Goal: Transaction & Acquisition: Purchase product/service

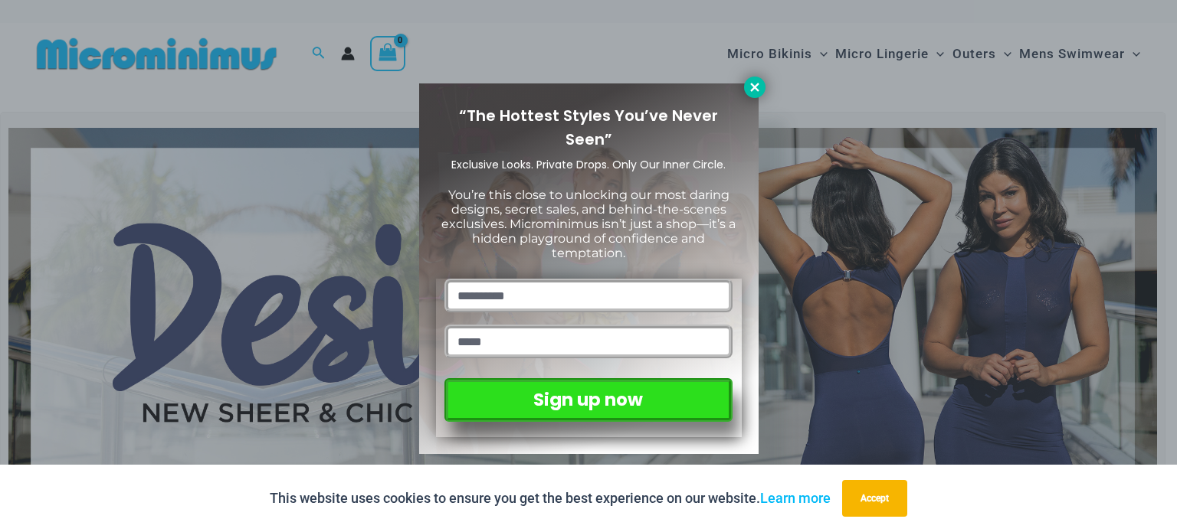
click at [755, 90] on icon at bounding box center [755, 87] width 14 height 14
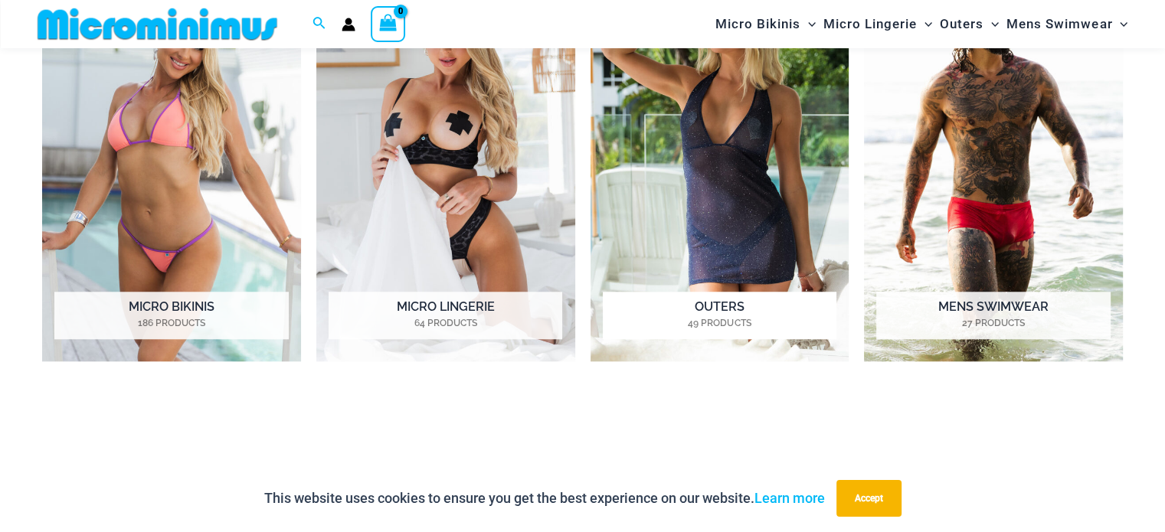
scroll to position [1260, 0]
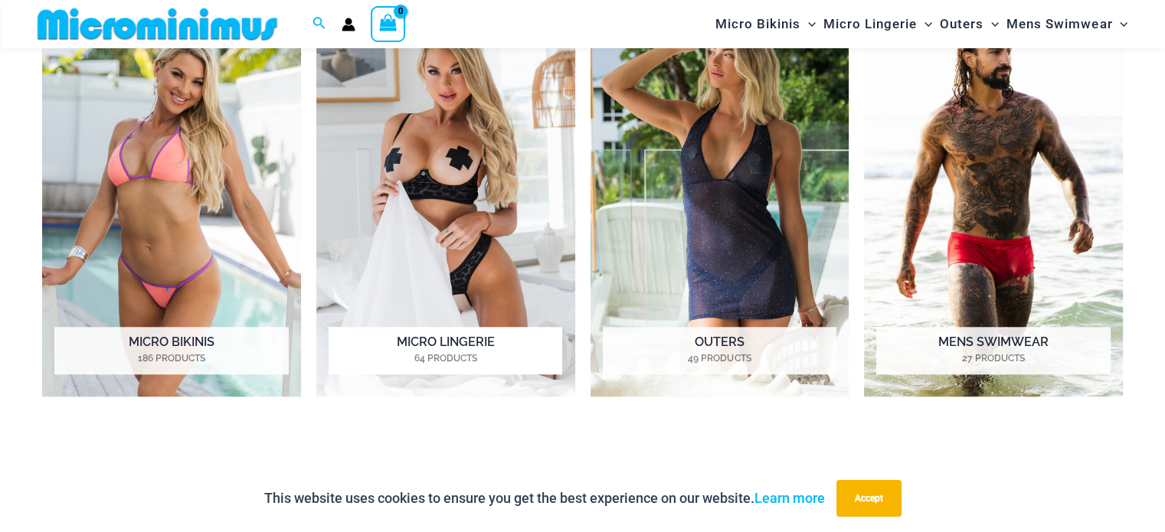
click at [463, 175] on img "Visit product category Micro Lingerie" at bounding box center [445, 197] width 259 height 399
click at [979, 227] on img "Visit product category Mens Swimwear" at bounding box center [993, 197] width 259 height 399
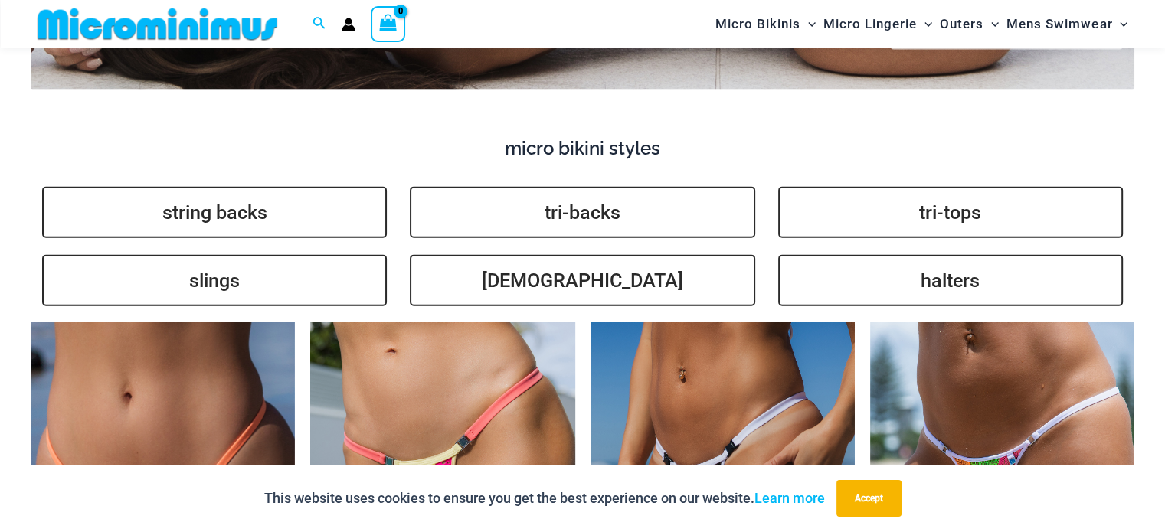
scroll to position [3559, 0]
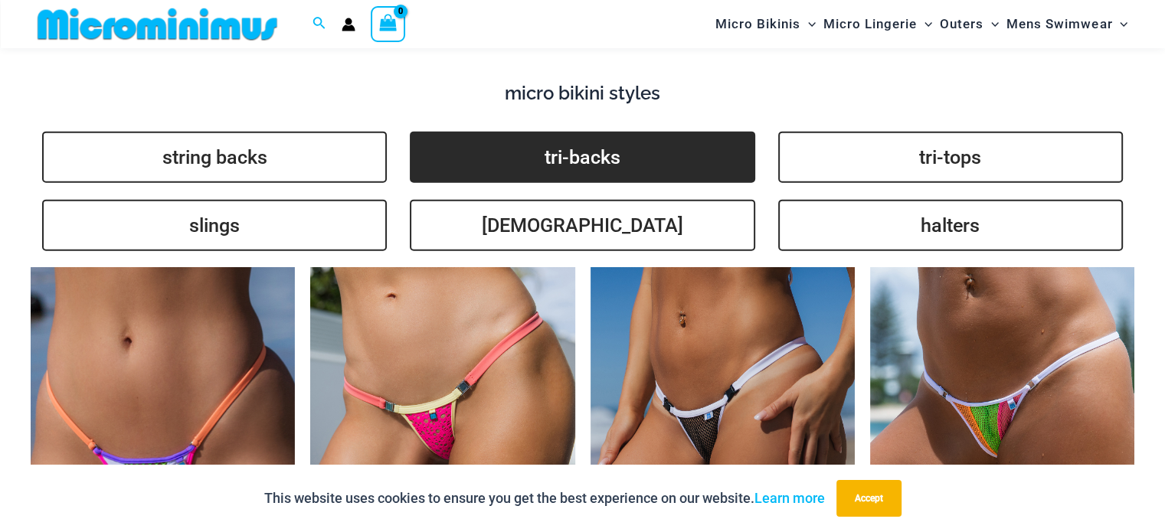
click at [602, 132] on link "tri-backs" at bounding box center [582, 157] width 345 height 51
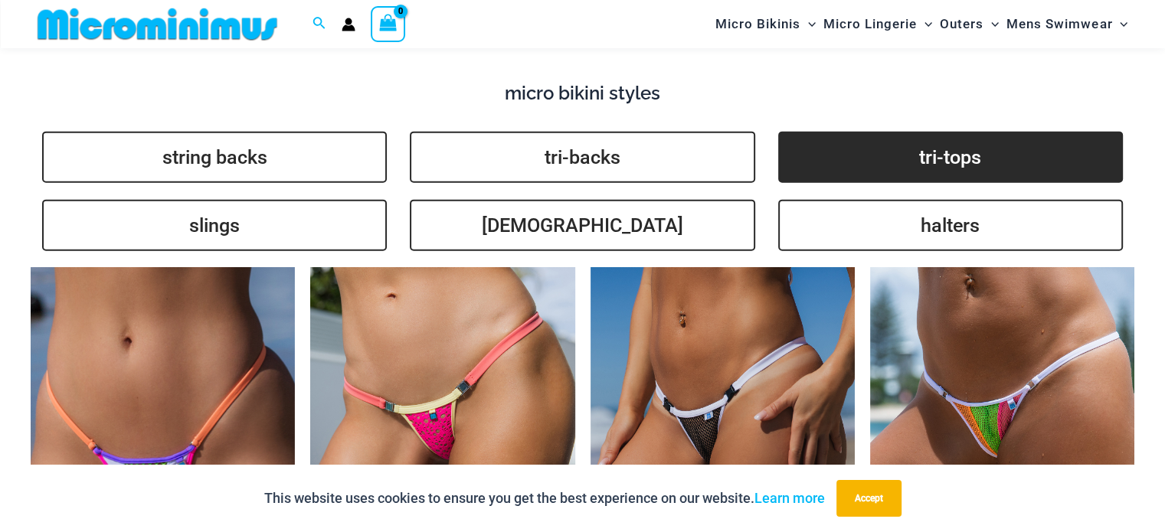
click at [949, 136] on link "tri-tops" at bounding box center [950, 157] width 345 height 51
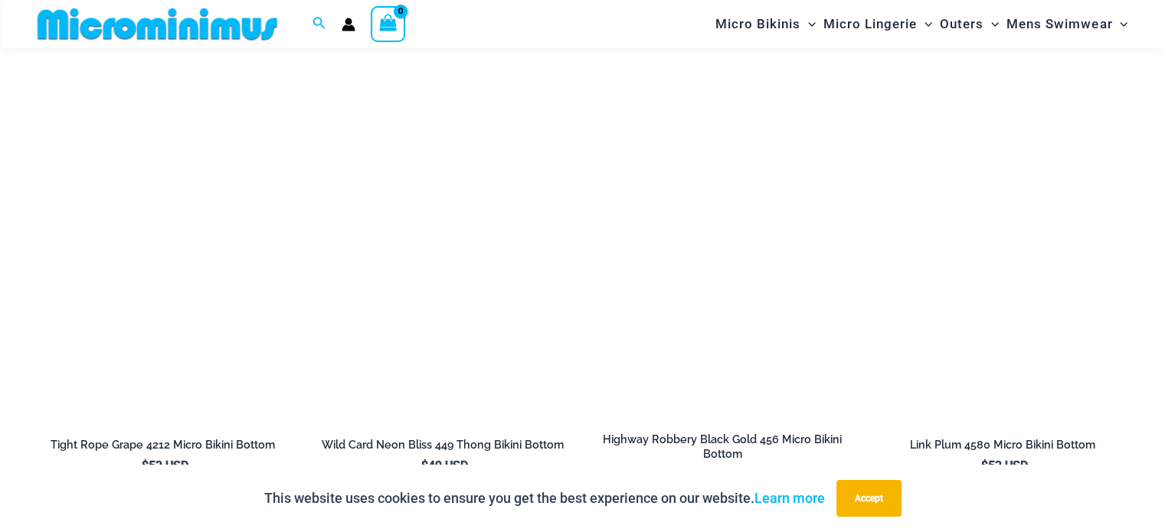
scroll to position [4402, 0]
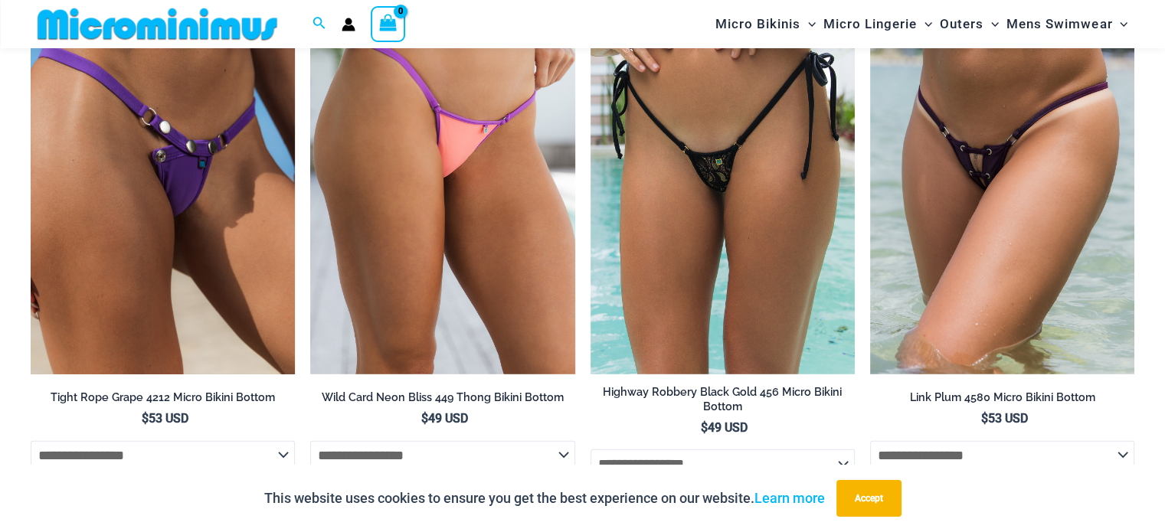
click at [212, 228] on img at bounding box center [163, 176] width 264 height 397
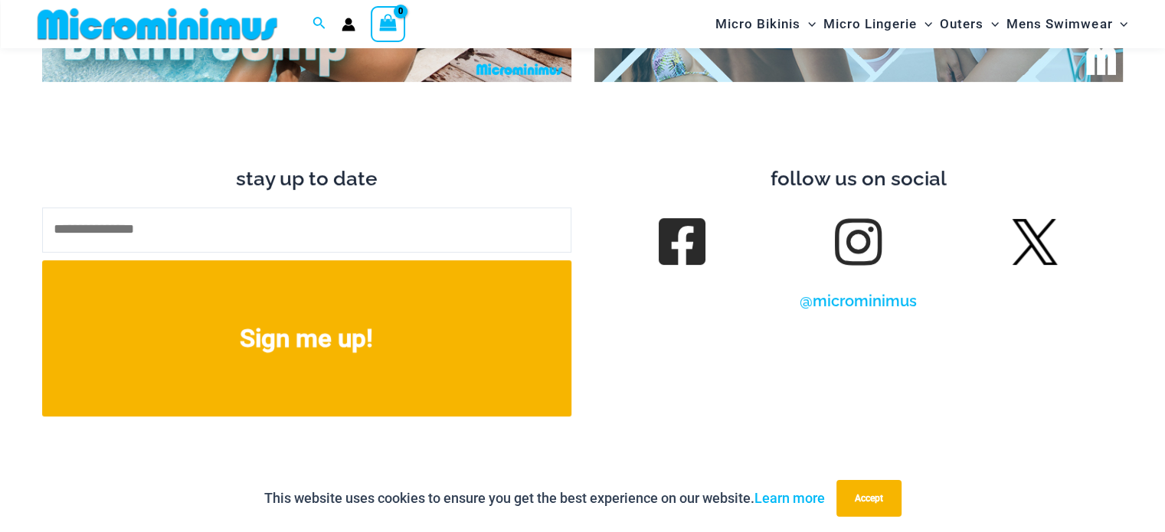
scroll to position [6041, 0]
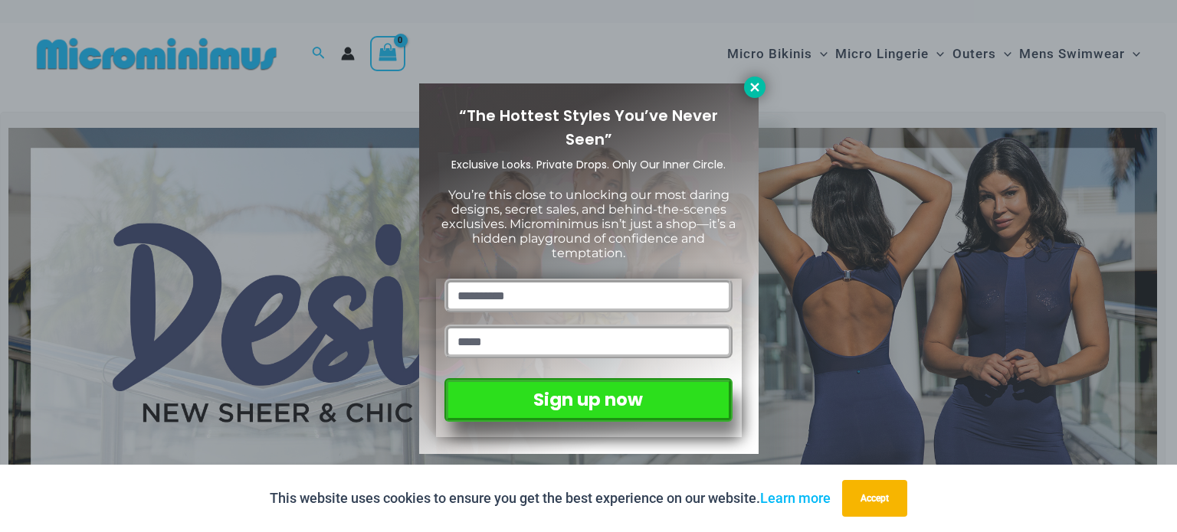
click at [757, 85] on icon at bounding box center [755, 87] width 14 height 14
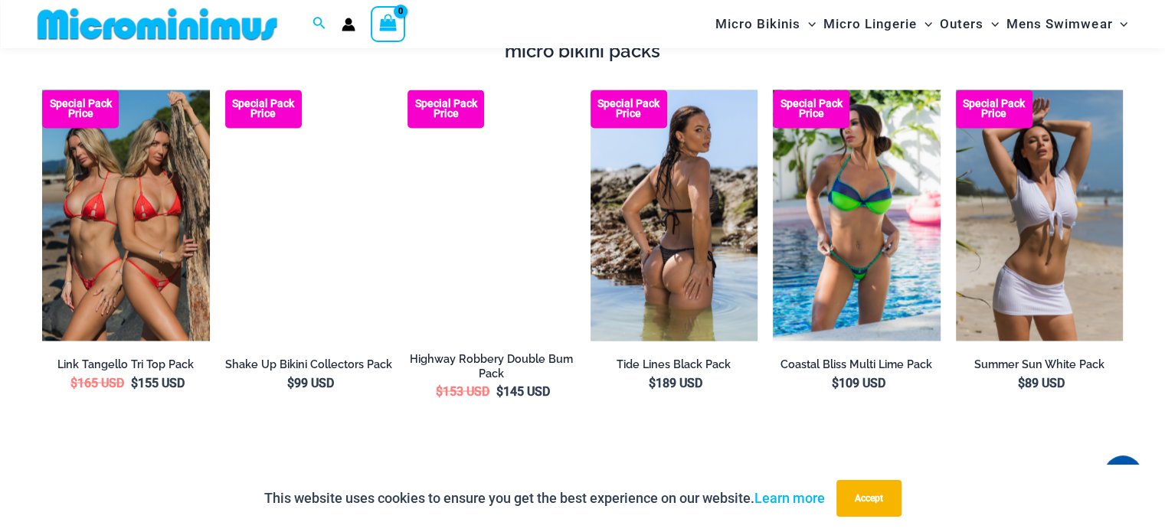
scroll to position [2671, 0]
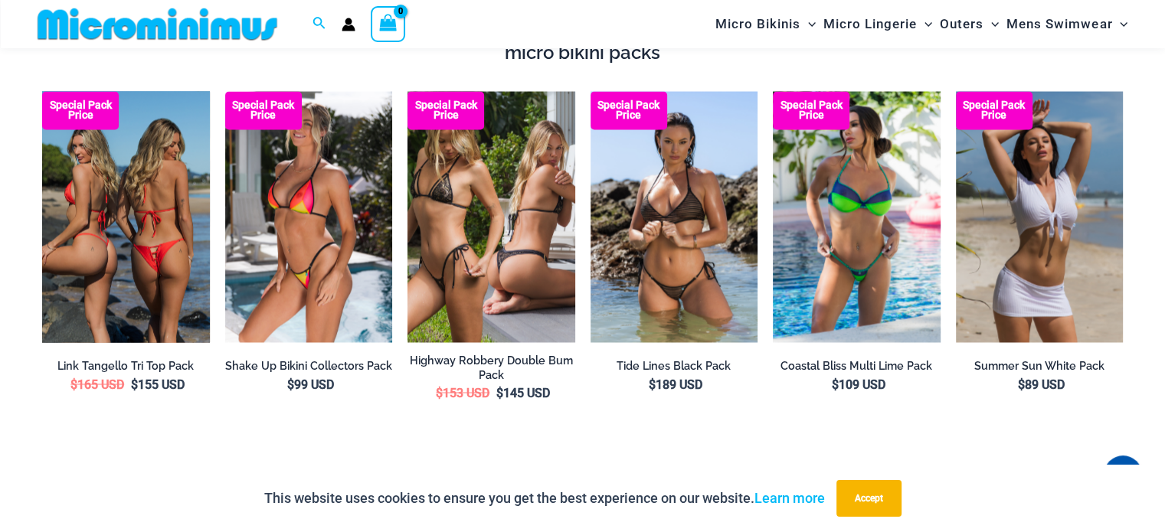
click at [113, 226] on img at bounding box center [126, 216] width 168 height 251
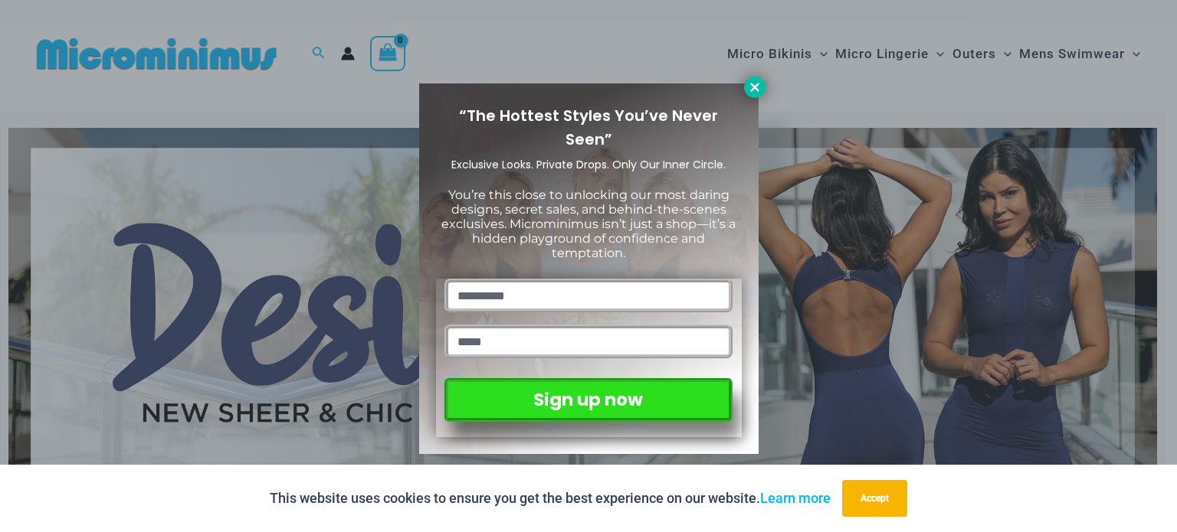
click at [757, 90] on icon at bounding box center [754, 87] width 8 height 8
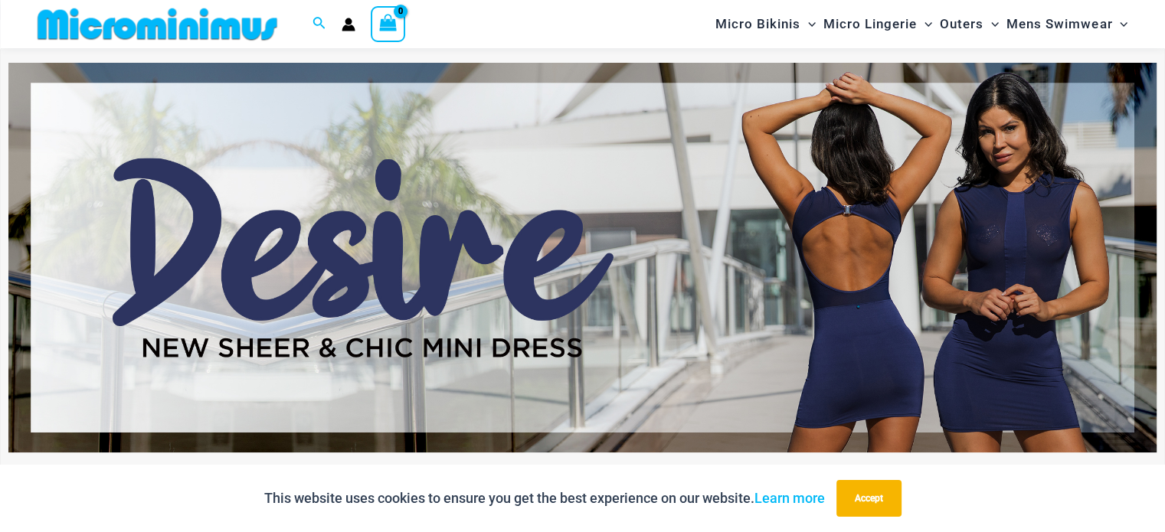
scroll to position [67, 0]
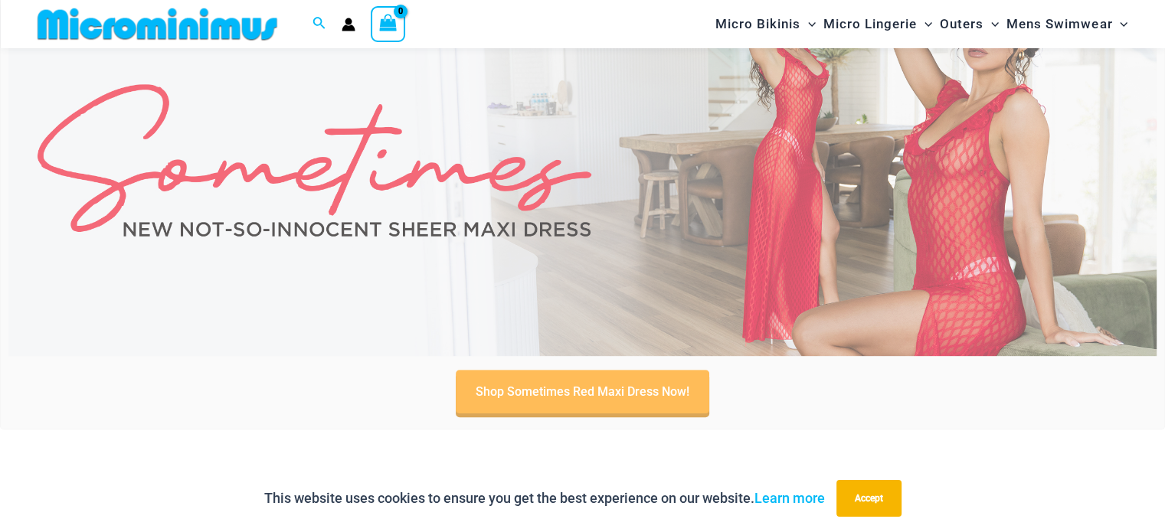
scroll to position [599, 0]
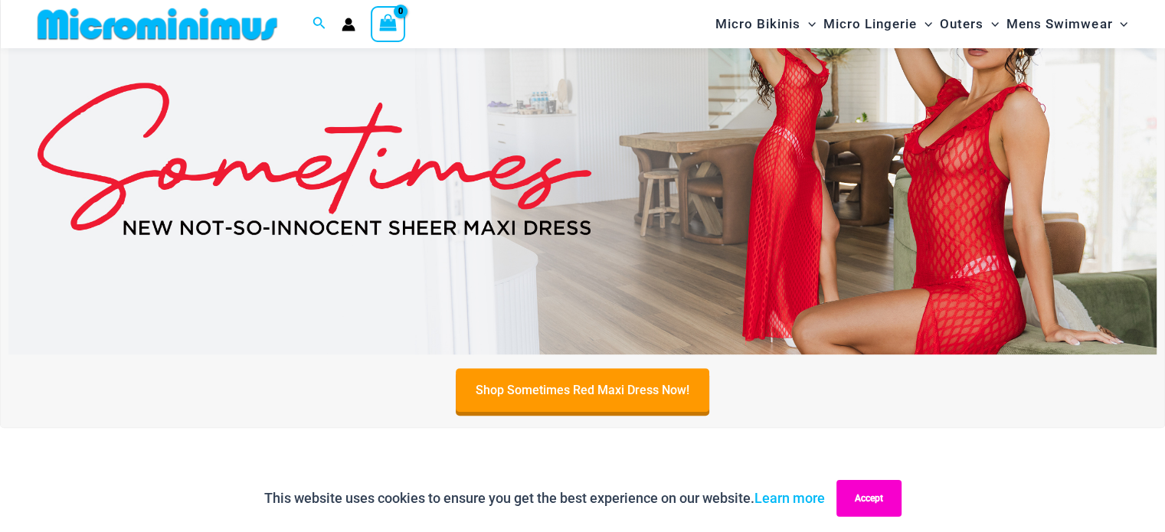
click at [874, 490] on button "Accept" at bounding box center [869, 498] width 65 height 37
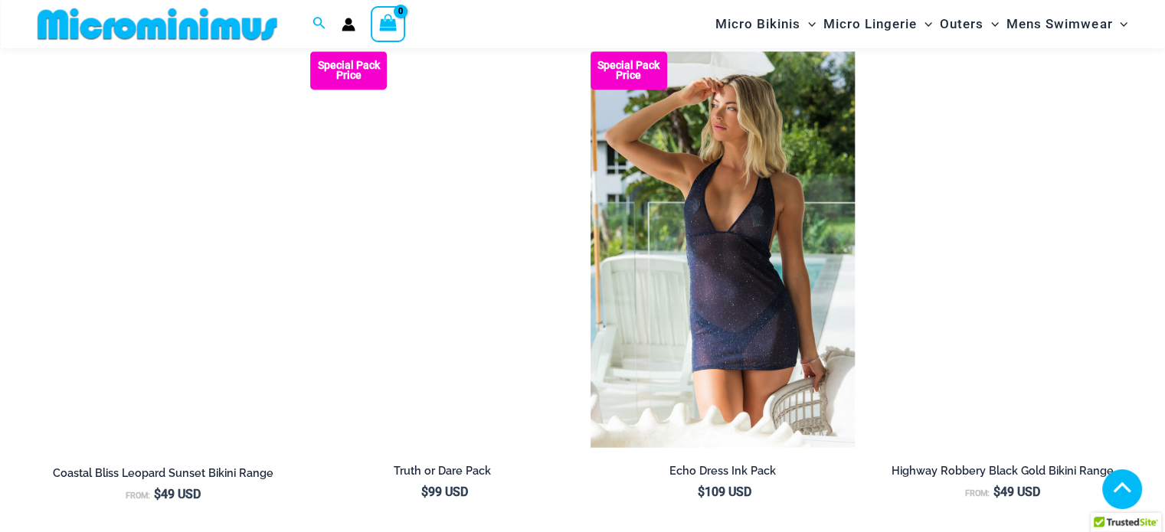
scroll to position [1825, 0]
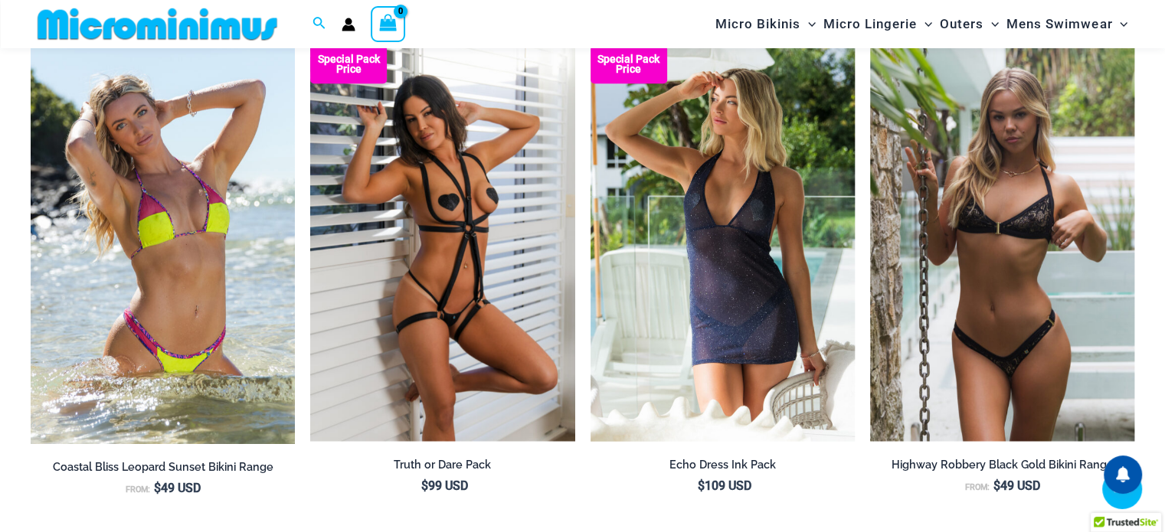
click at [473, 26] on div "Search for: Search Search No products in the cart. No products in the cart. Con…" at bounding box center [290, 24] width 519 height 48
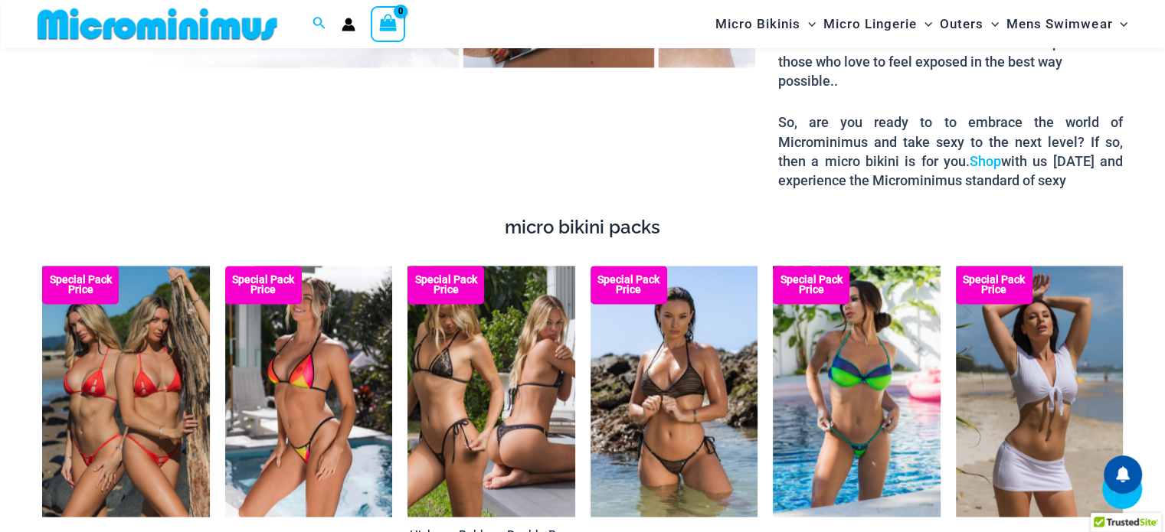
scroll to position [2515, 0]
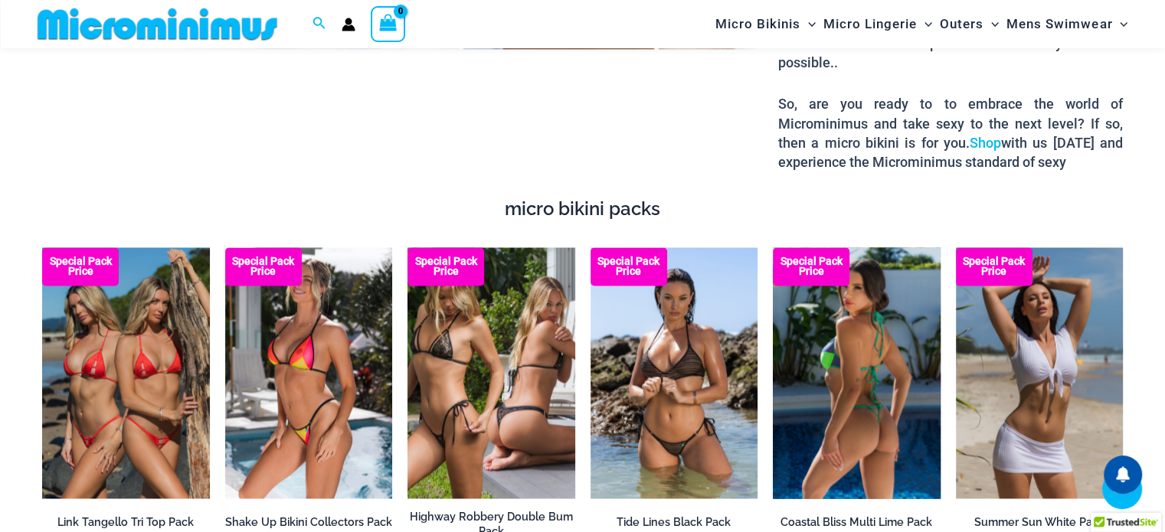
click at [873, 332] on img at bounding box center [857, 372] width 168 height 251
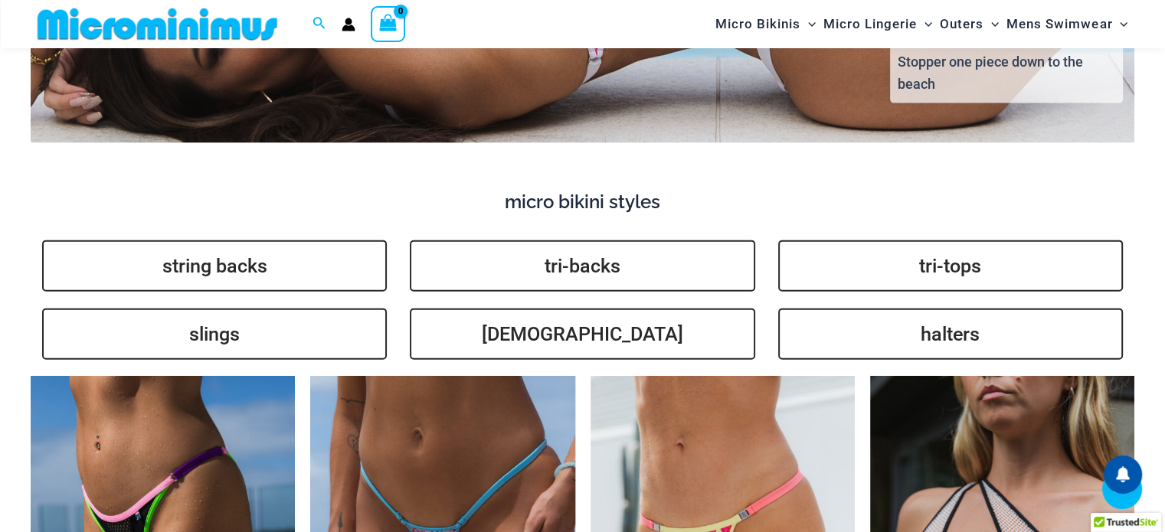
scroll to position [3434, 0]
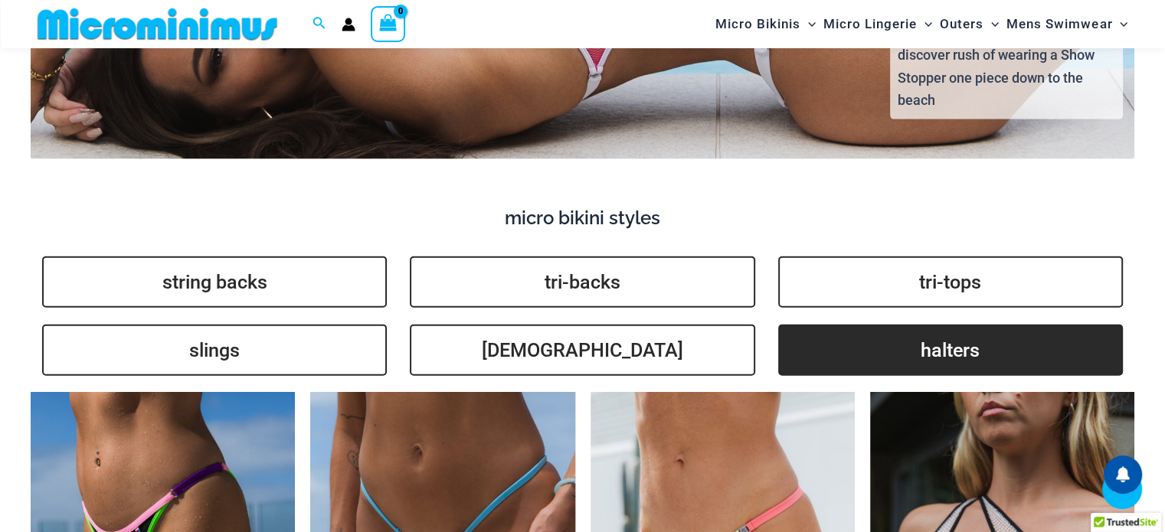
click at [890, 325] on link "halters" at bounding box center [950, 350] width 345 height 51
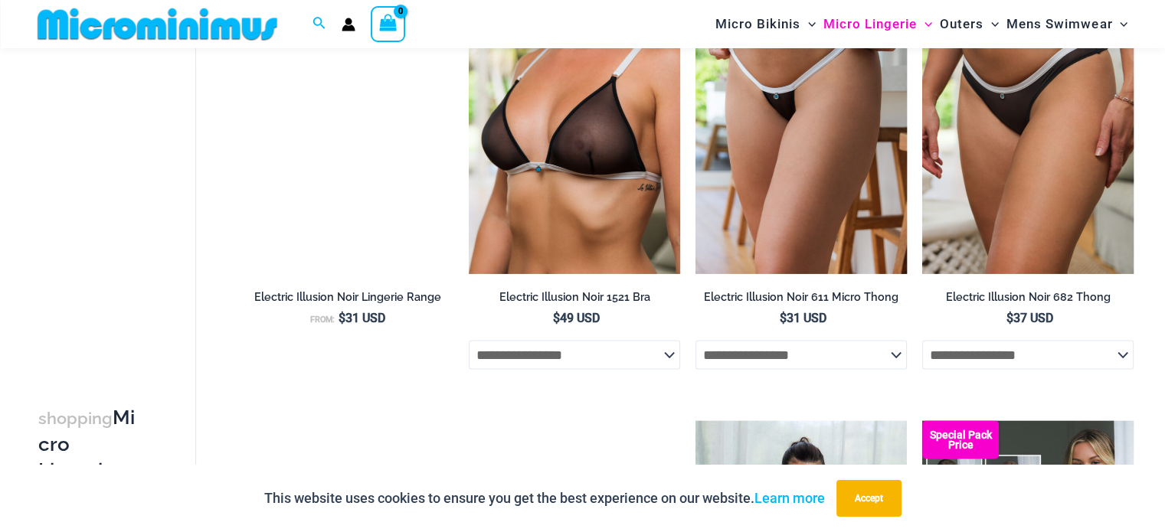
scroll to position [2668, 0]
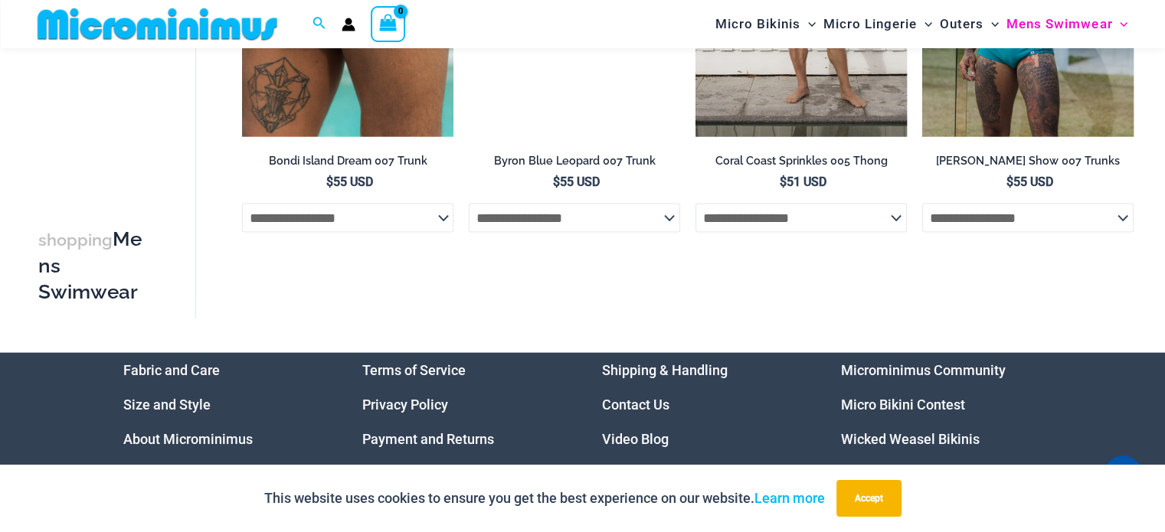
scroll to position [3457, 0]
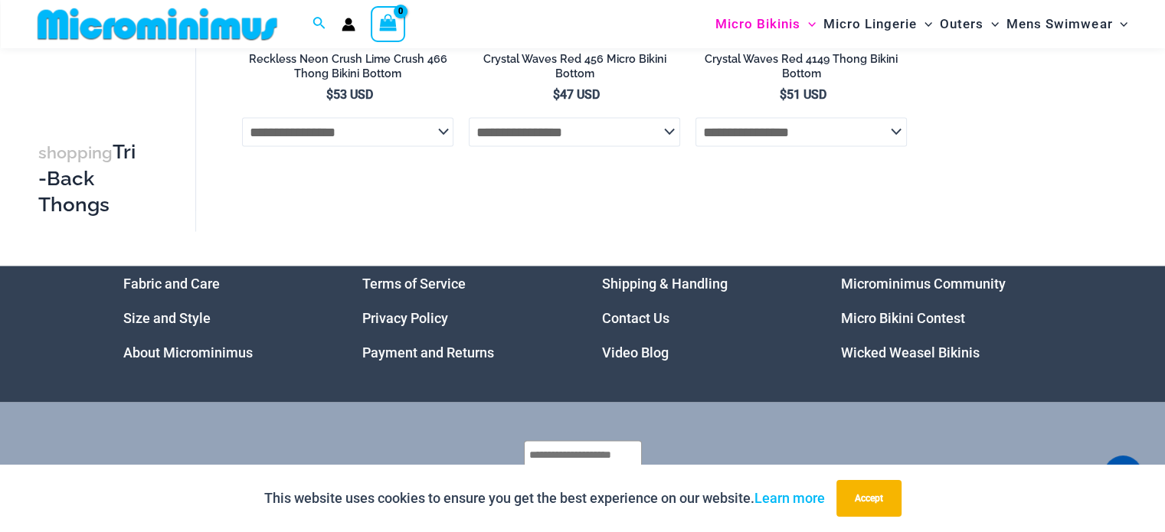
scroll to position [2836, 0]
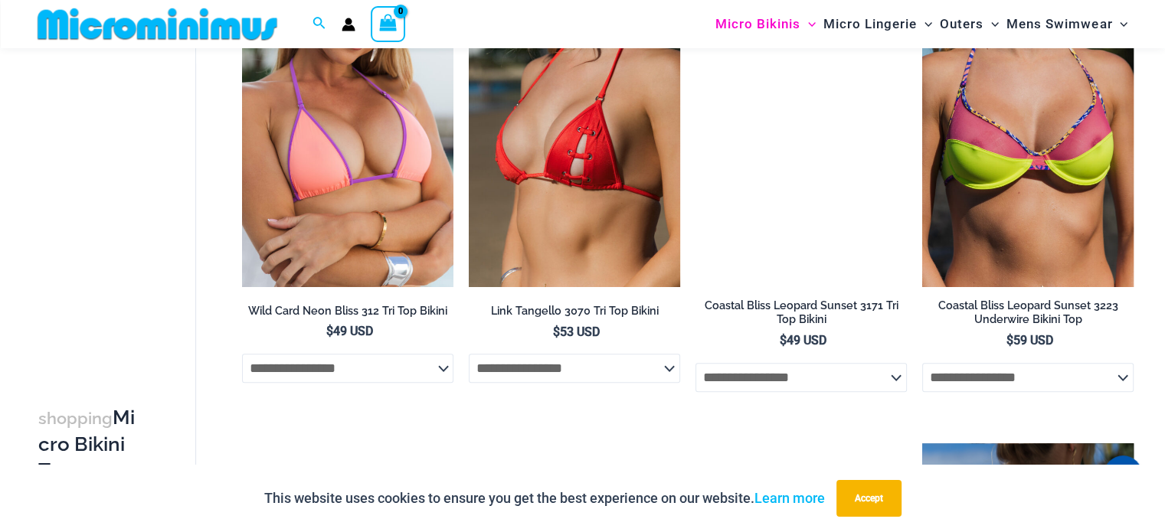
scroll to position [1106, 0]
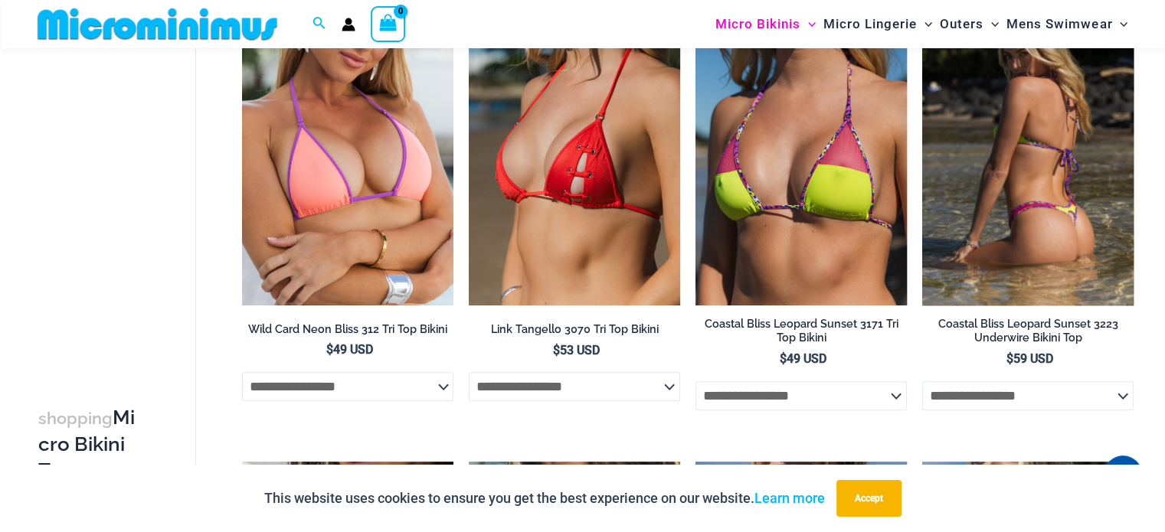
click at [985, 189] on img at bounding box center [1027, 147] width 211 height 317
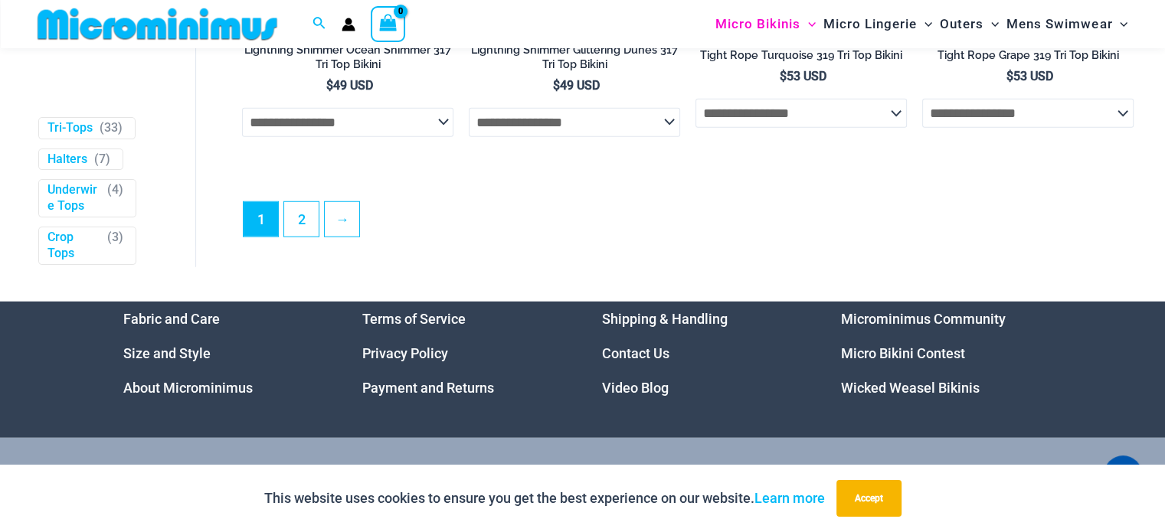
scroll to position [4352, 0]
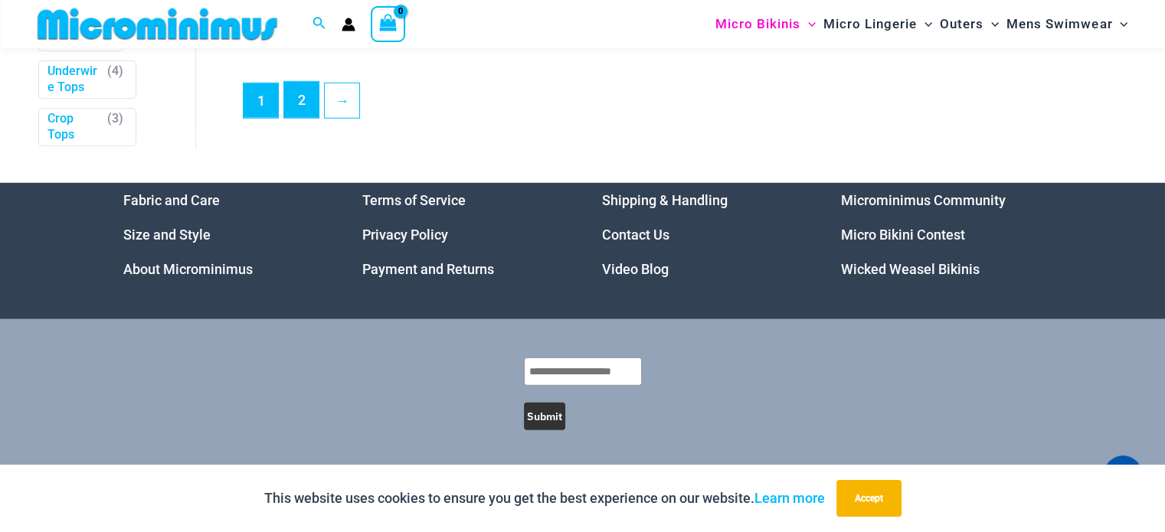
click at [310, 103] on link "2" at bounding box center [301, 100] width 34 height 36
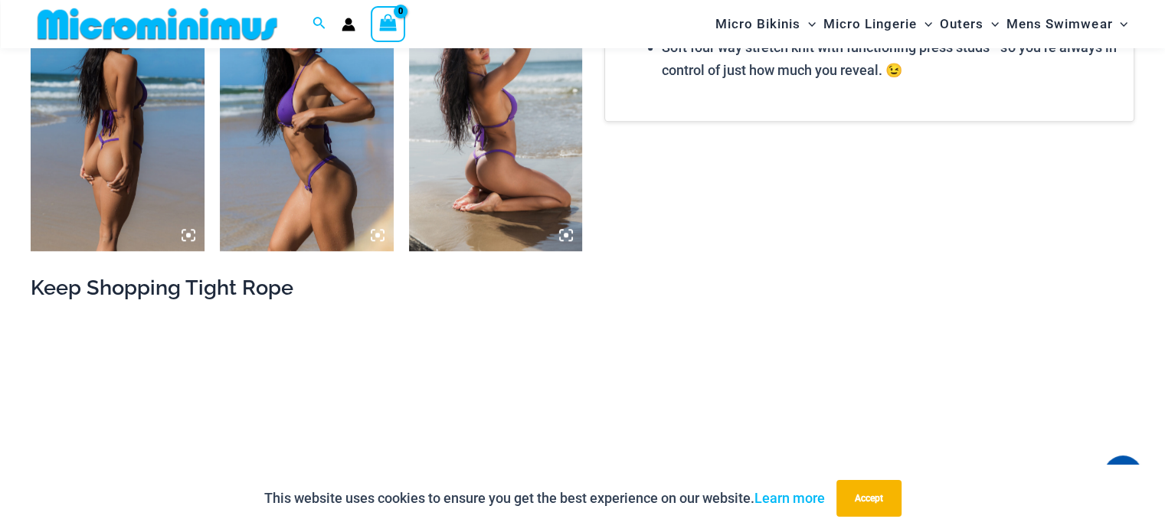
scroll to position [1274, 0]
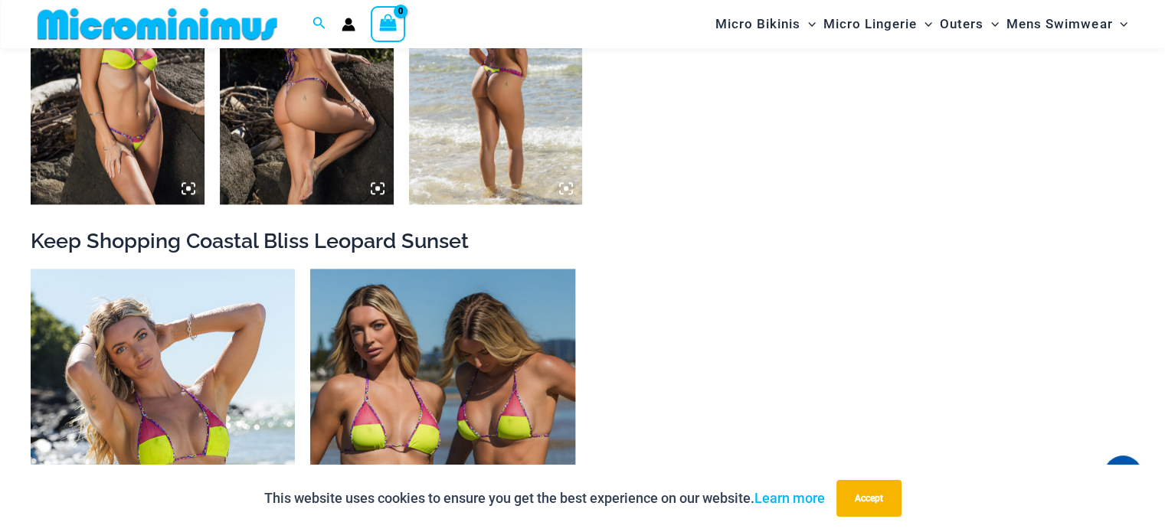
scroll to position [1764, 0]
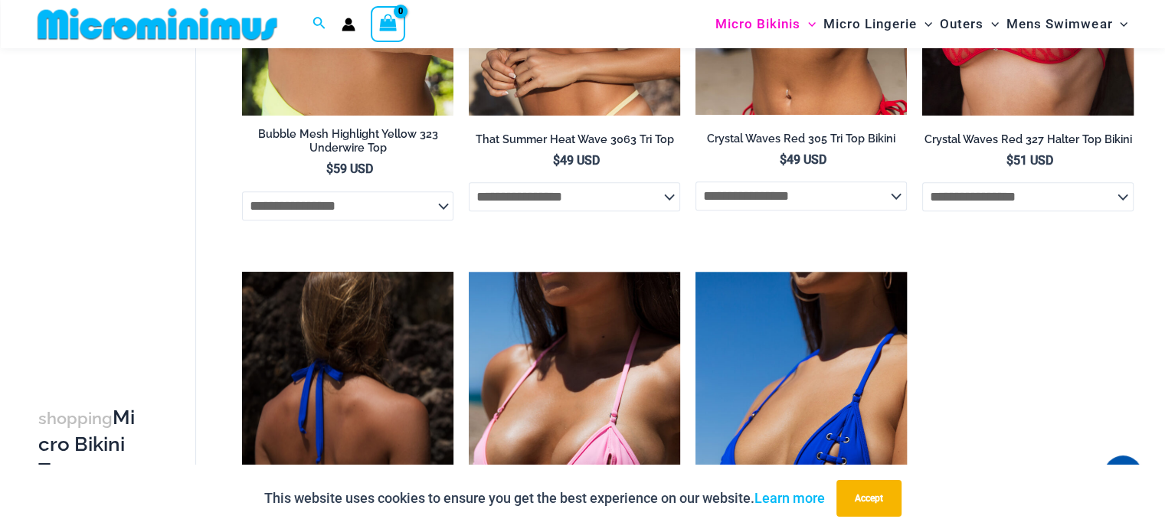
scroll to position [1766, 0]
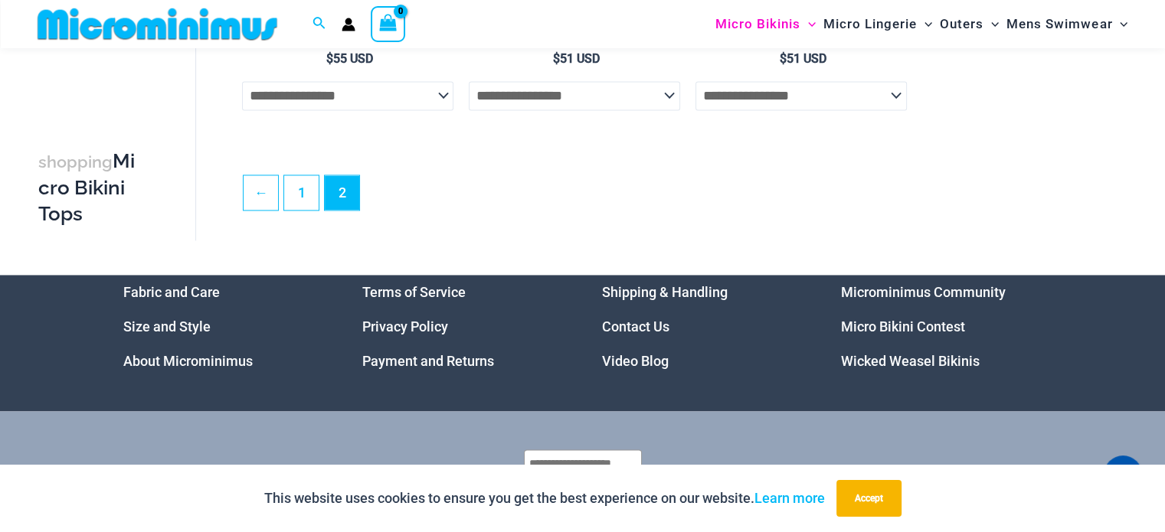
scroll to position [2465, 0]
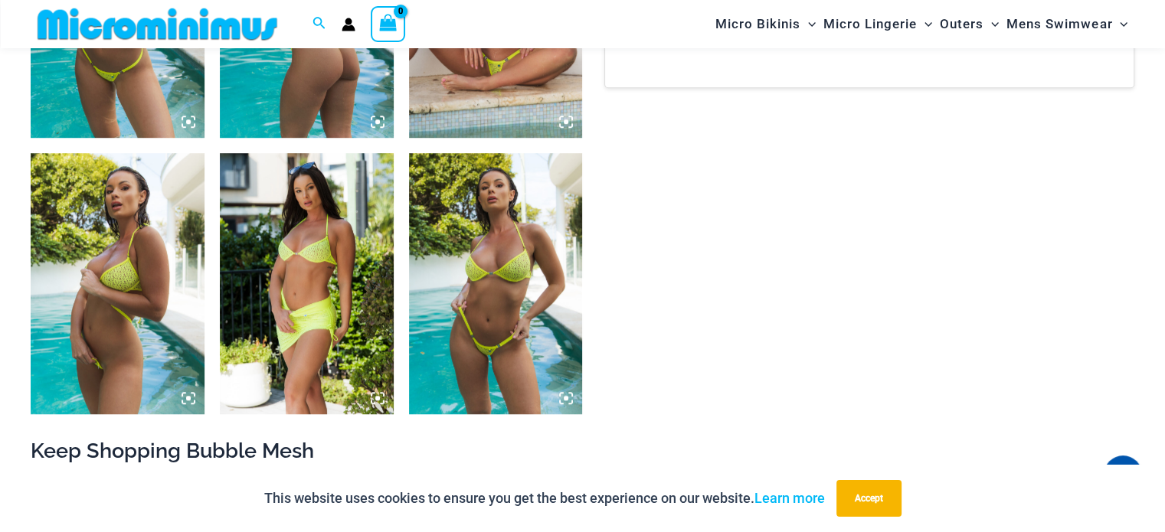
scroll to position [1550, 0]
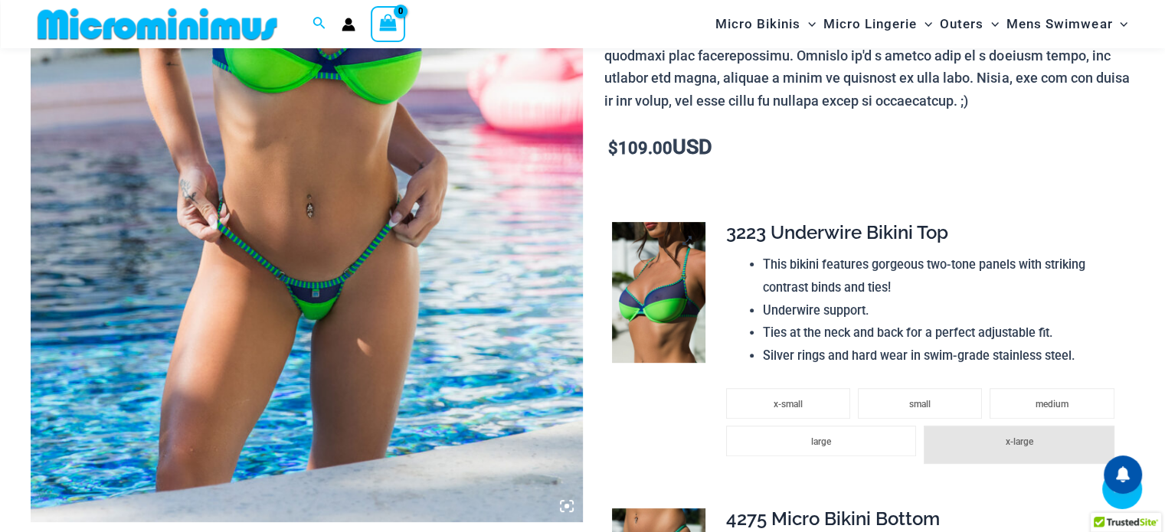
scroll to position [446, 0]
click at [668, 264] on img at bounding box center [658, 291] width 93 height 140
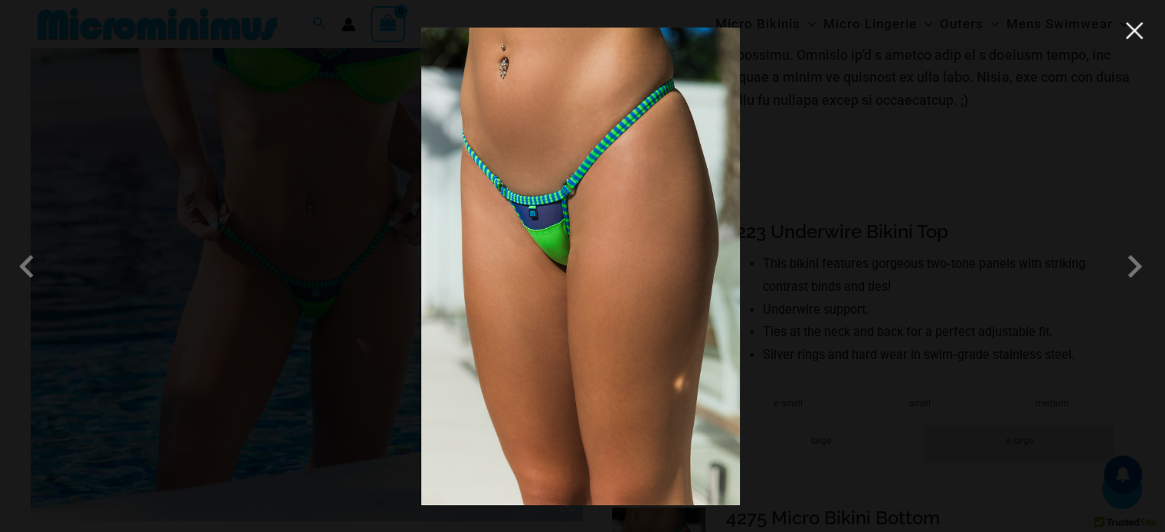
click at [1132, 38] on button "Close" at bounding box center [1134, 30] width 23 height 23
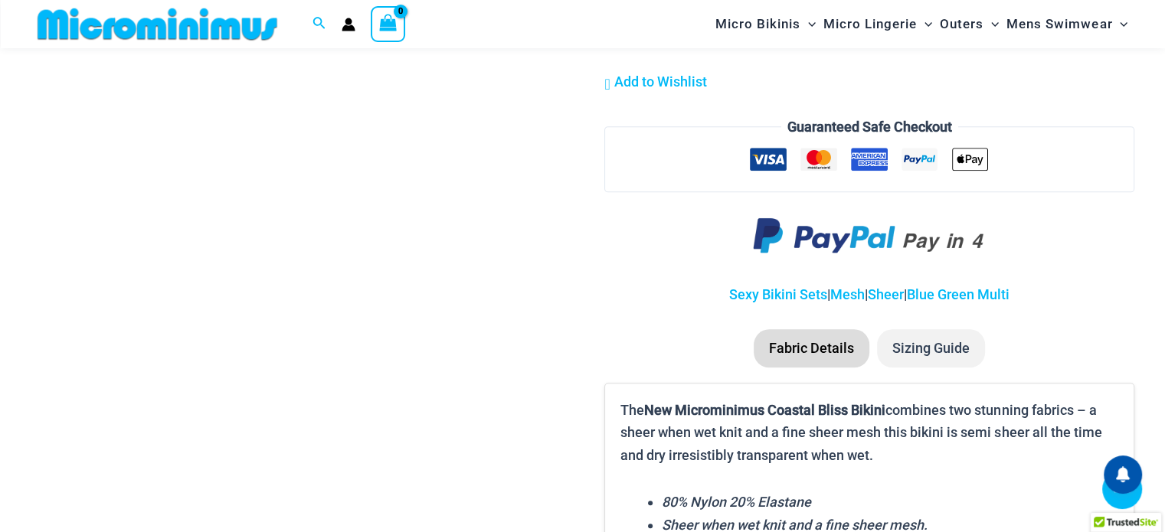
scroll to position [1519, 0]
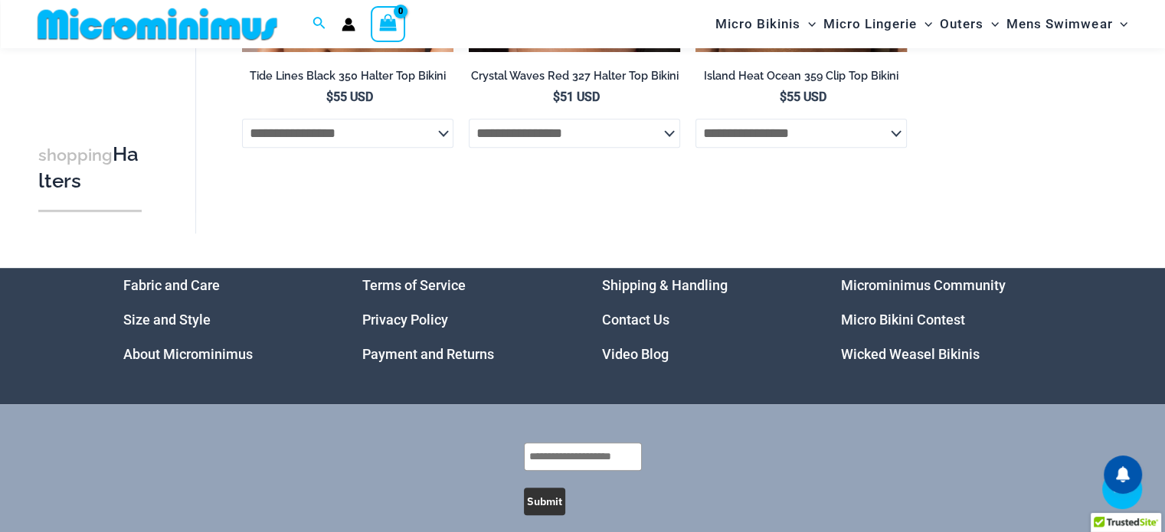
scroll to position [601, 0]
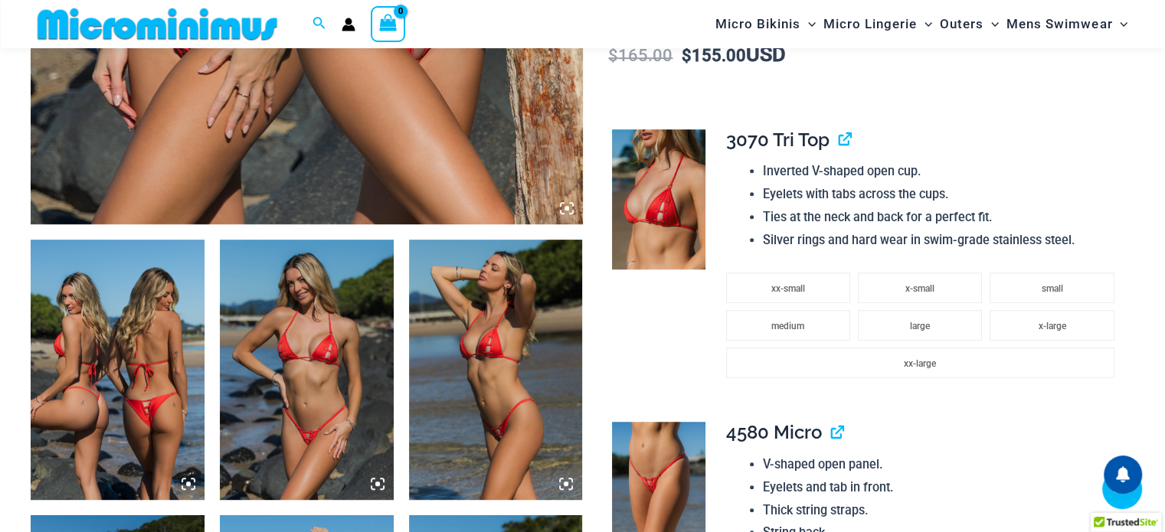
scroll to position [906, 0]
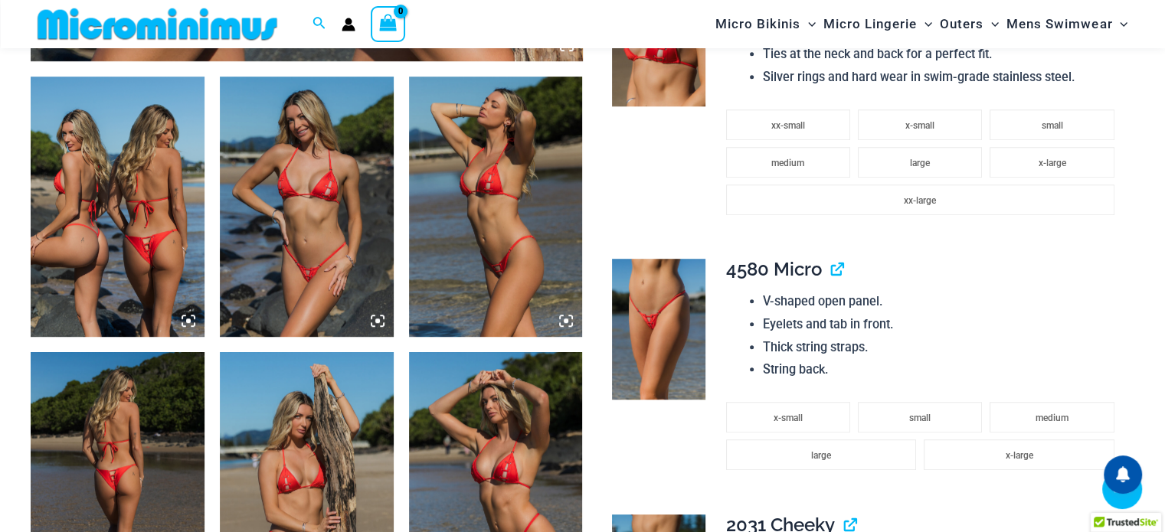
click at [113, 202] on img at bounding box center [118, 207] width 174 height 260
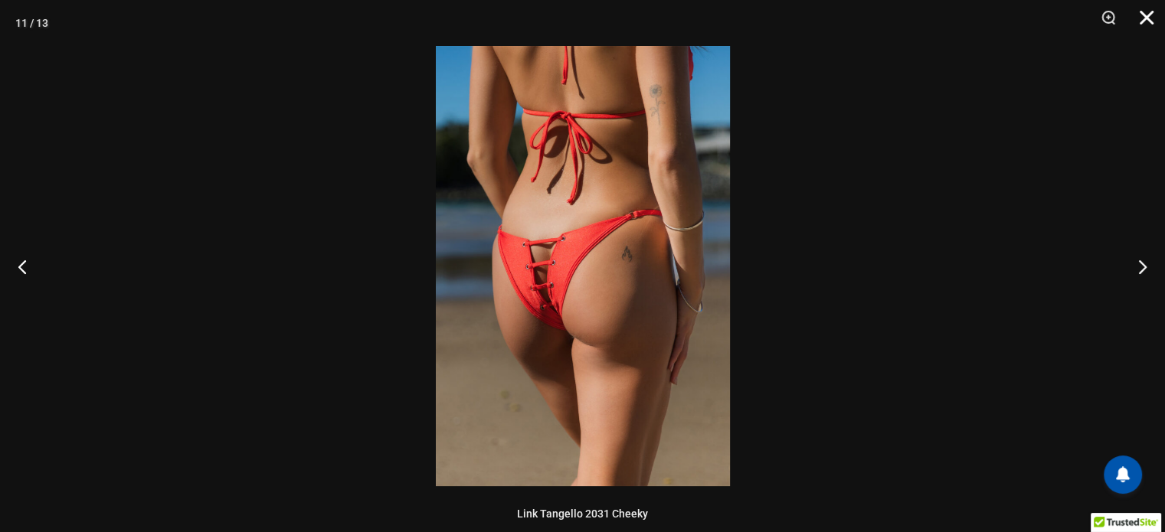
click at [1148, 13] on button "Close" at bounding box center [1141, 23] width 38 height 46
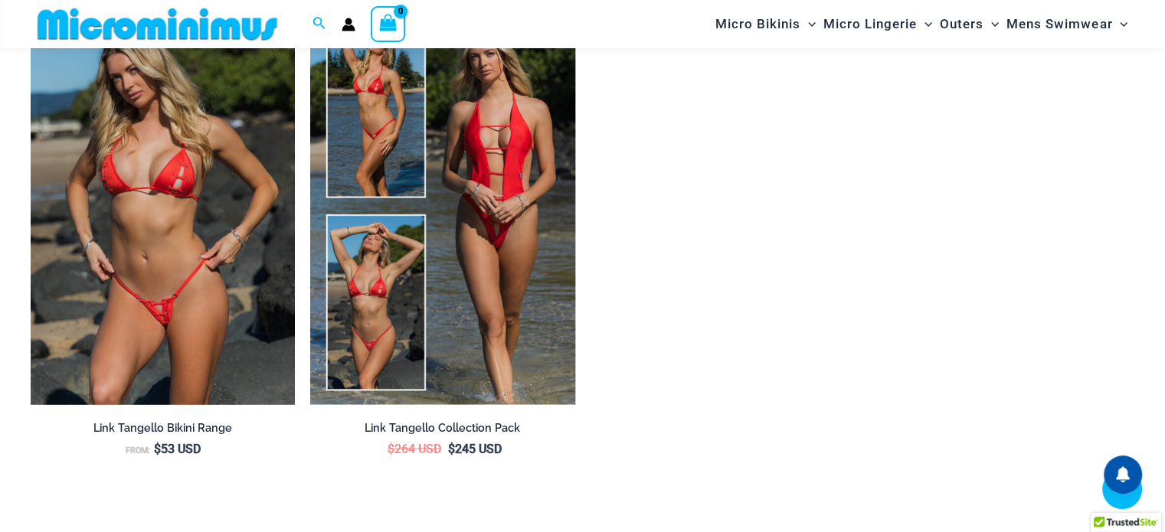
scroll to position [2592, 0]
